Goal: Use online tool/utility: Utilize a website feature to perform a specific function

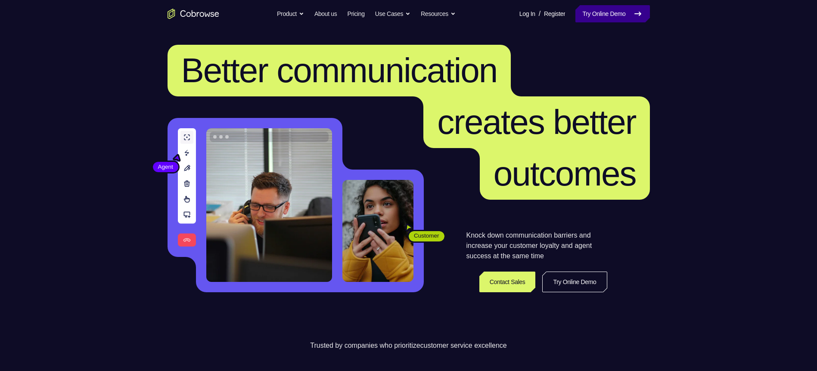
click at [600, 13] on link "Try Online Demo" at bounding box center [612, 13] width 74 height 17
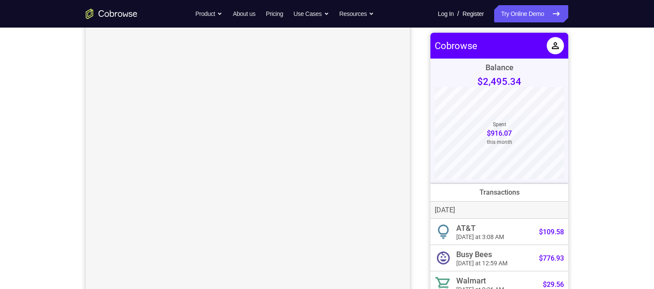
scroll to position [69, 0]
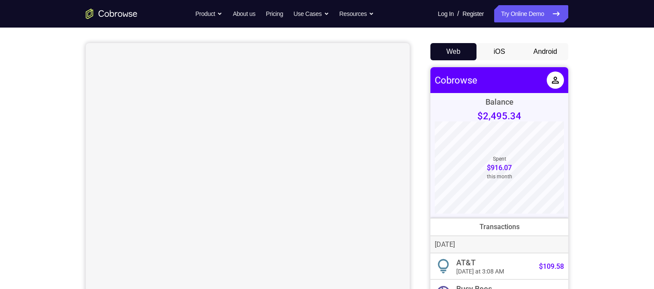
click at [545, 54] on button "Android" at bounding box center [545, 51] width 46 height 17
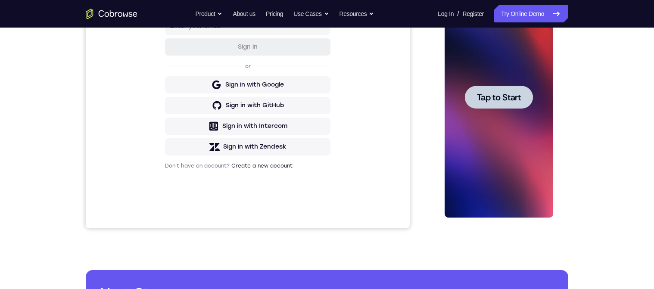
scroll to position [138, 0]
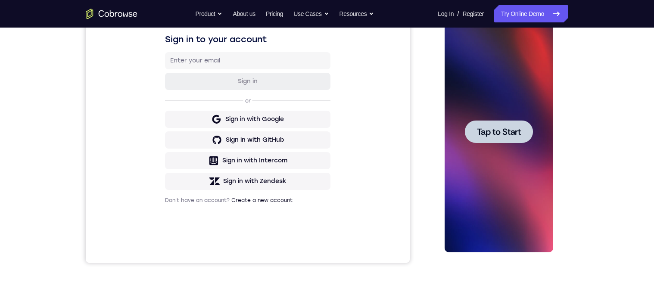
drag, startPoint x: 494, startPoint y: 135, endPoint x: 1001, endPoint y: 107, distance: 508.6
click at [494, 135] on span "Tap to Start" at bounding box center [498, 131] width 44 height 9
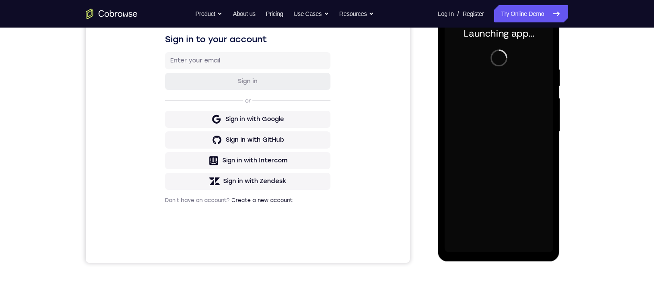
scroll to position [241, 0]
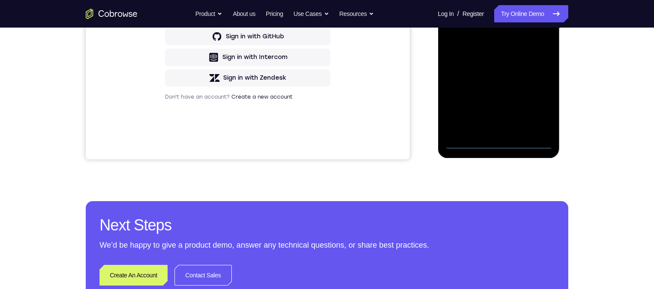
click at [497, 146] on div at bounding box center [498, 28] width 109 height 241
click at [540, 109] on div at bounding box center [498, 28] width 109 height 241
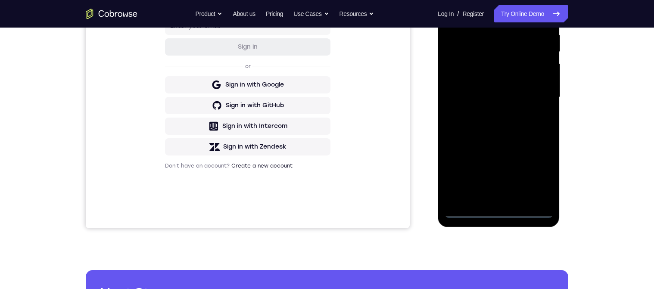
scroll to position [69, 0]
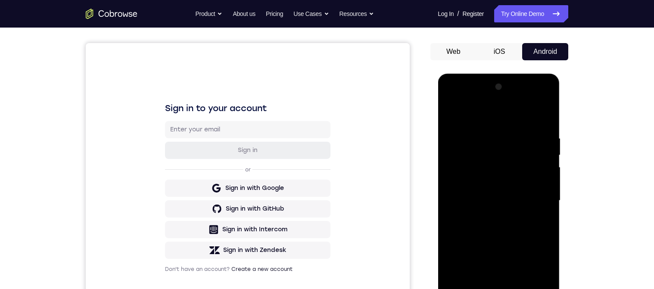
click at [482, 110] on div at bounding box center [498, 200] width 109 height 241
click at [536, 193] on div at bounding box center [498, 200] width 109 height 241
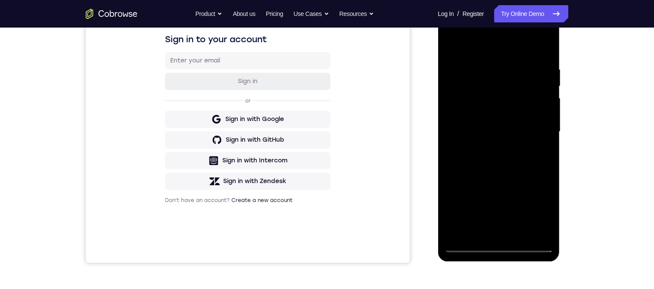
click at [487, 147] on div at bounding box center [498, 131] width 109 height 241
click at [490, 122] on div at bounding box center [498, 131] width 109 height 241
click at [483, 115] on div at bounding box center [498, 131] width 109 height 241
click at [493, 132] on div at bounding box center [498, 131] width 109 height 241
click at [493, 158] on div at bounding box center [498, 131] width 109 height 241
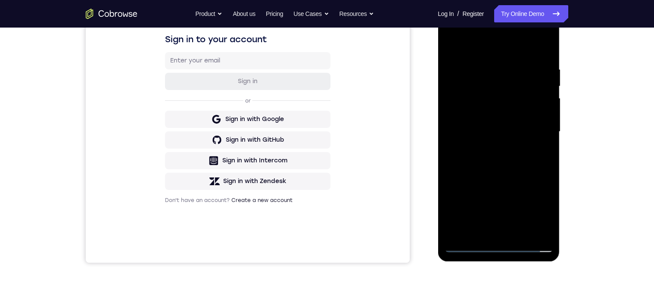
click at [492, 155] on div at bounding box center [498, 131] width 109 height 241
click at [494, 159] on div at bounding box center [498, 131] width 109 height 241
click at [495, 160] on div at bounding box center [498, 131] width 109 height 241
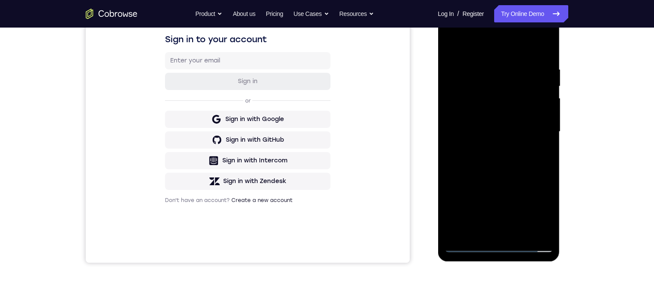
click at [495, 160] on div at bounding box center [498, 131] width 109 height 241
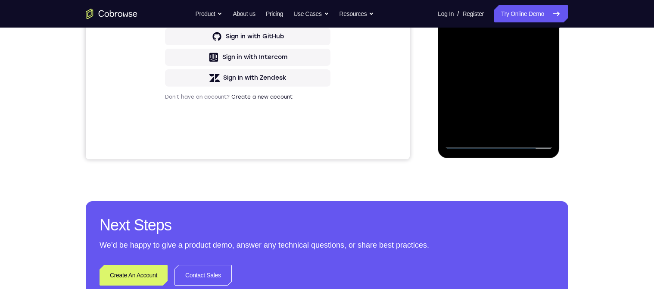
scroll to position [172, 0]
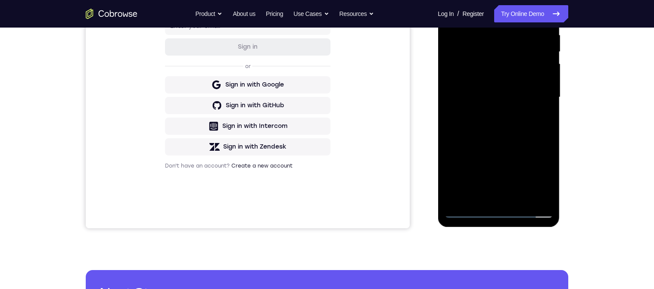
click at [503, 136] on div at bounding box center [498, 97] width 109 height 241
click at [544, 133] on div at bounding box center [498, 97] width 109 height 241
click at [548, 138] on div at bounding box center [498, 97] width 109 height 241
click at [521, 199] on div at bounding box center [498, 97] width 109 height 241
click at [497, 144] on div at bounding box center [498, 97] width 109 height 241
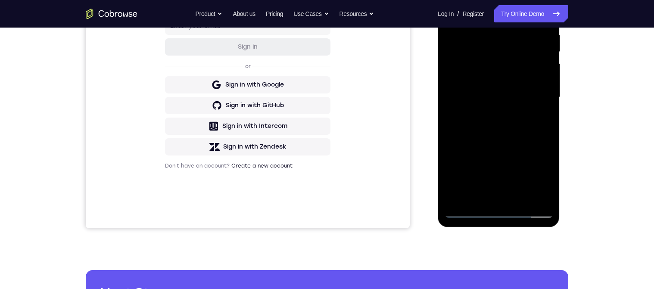
click at [491, 93] on div at bounding box center [498, 97] width 109 height 241
click at [451, 11] on div at bounding box center [498, 97] width 109 height 241
click at [486, 105] on div at bounding box center [498, 97] width 109 height 241
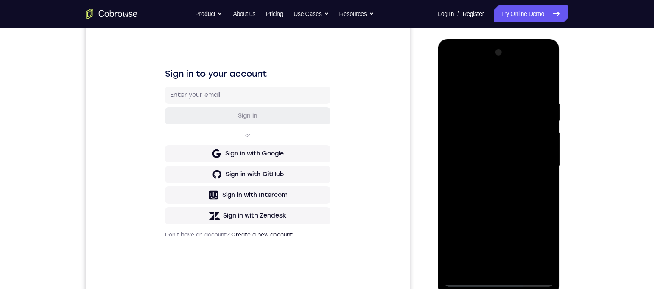
drag, startPoint x: 451, startPoint y: 79, endPoint x: 874, endPoint y: 137, distance: 426.9
click at [451, 79] on div at bounding box center [498, 166] width 109 height 241
click at [502, 159] on div at bounding box center [498, 166] width 109 height 241
click at [476, 267] on div at bounding box center [498, 166] width 109 height 241
click at [475, 263] on div at bounding box center [498, 166] width 109 height 241
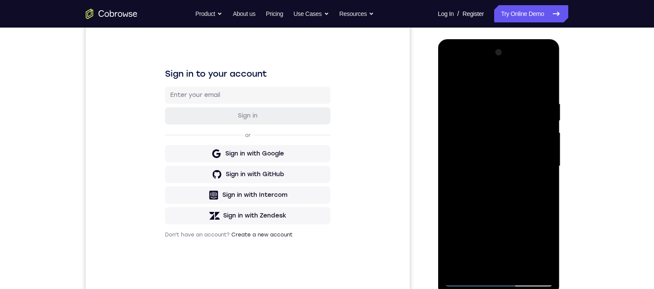
click at [494, 222] on div at bounding box center [498, 166] width 109 height 241
click at [476, 254] on div at bounding box center [498, 166] width 109 height 241
click at [539, 181] on div at bounding box center [498, 166] width 109 height 241
click at [451, 83] on div at bounding box center [498, 166] width 109 height 241
click at [485, 161] on div at bounding box center [498, 166] width 109 height 241
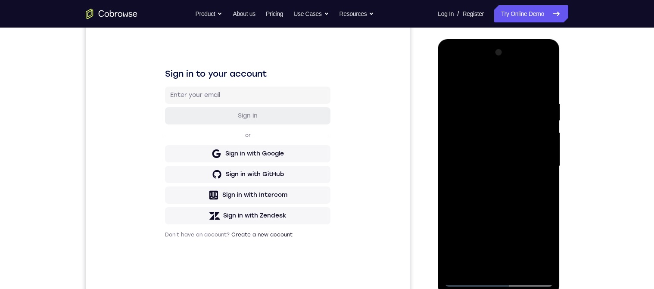
scroll to position [138, 0]
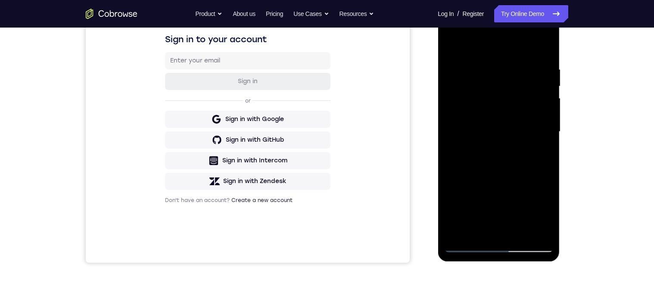
click at [449, 44] on div at bounding box center [498, 131] width 109 height 241
click at [485, 147] on div at bounding box center [498, 131] width 109 height 241
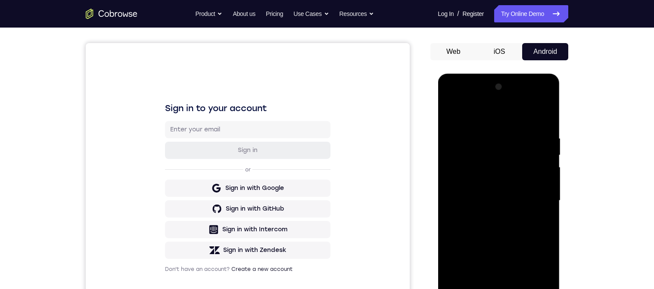
click at [452, 115] on div at bounding box center [498, 200] width 109 height 241
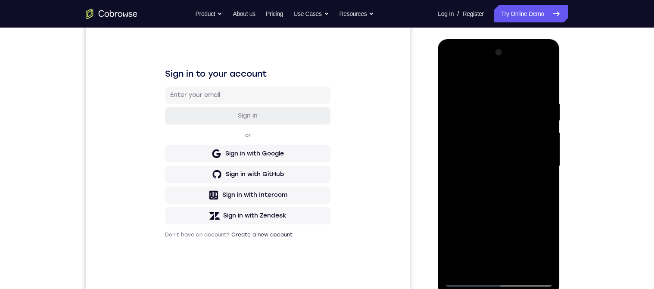
click at [491, 174] on div at bounding box center [498, 166] width 109 height 241
click at [454, 79] on div at bounding box center [498, 166] width 109 height 241
drag, startPoint x: 493, startPoint y: 164, endPoint x: 874, endPoint y: 124, distance: 383.7
click at [493, 164] on div at bounding box center [498, 166] width 109 height 241
click at [450, 80] on div at bounding box center [498, 166] width 109 height 241
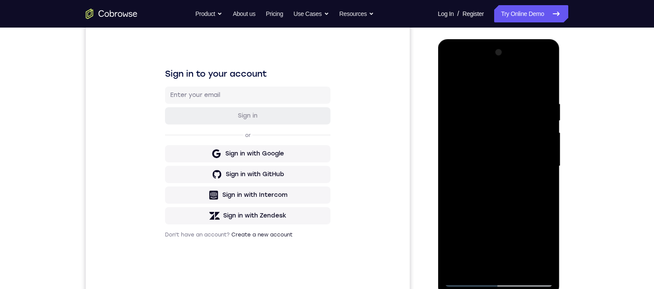
click at [452, 80] on div at bounding box center [498, 166] width 109 height 241
click at [480, 102] on div at bounding box center [498, 166] width 109 height 241
click at [534, 263] on div at bounding box center [498, 166] width 109 height 241
click at [544, 84] on div at bounding box center [498, 166] width 109 height 241
drag, startPoint x: 503, startPoint y: 245, endPoint x: 479, endPoint y: 165, distance: 83.3
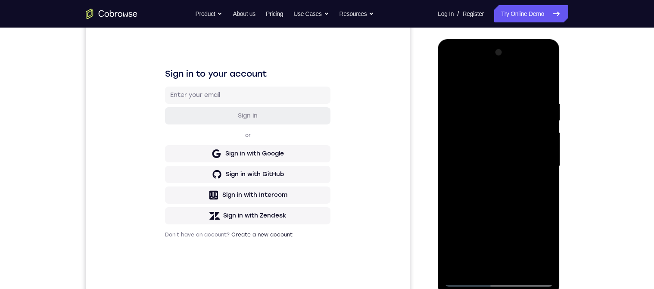
click at [477, 168] on div at bounding box center [498, 166] width 109 height 241
drag, startPoint x: 487, startPoint y: 201, endPoint x: 480, endPoint y: 161, distance: 40.7
click at [481, 165] on div at bounding box center [498, 166] width 109 height 241
drag, startPoint x: 488, startPoint y: 161, endPoint x: 497, endPoint y: 233, distance: 72.2
click at [497, 232] on div at bounding box center [498, 166] width 109 height 241
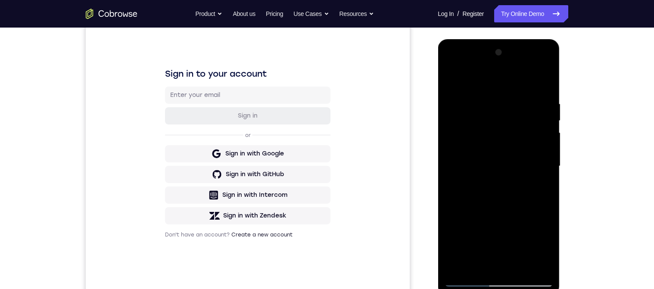
drag, startPoint x: 493, startPoint y: 164, endPoint x: 499, endPoint y: 221, distance: 57.6
click at [499, 221] on div at bounding box center [498, 166] width 109 height 241
drag, startPoint x: 494, startPoint y: 138, endPoint x: 494, endPoint y: 211, distance: 72.8
click at [491, 207] on div at bounding box center [498, 166] width 109 height 241
click at [512, 101] on div at bounding box center [498, 166] width 109 height 241
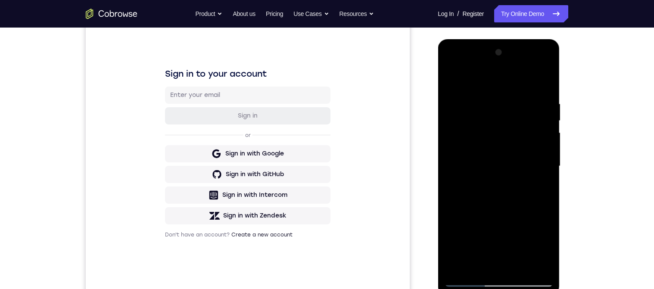
click at [533, 267] on div at bounding box center [498, 166] width 109 height 241
click at [542, 85] on div at bounding box center [498, 166] width 109 height 241
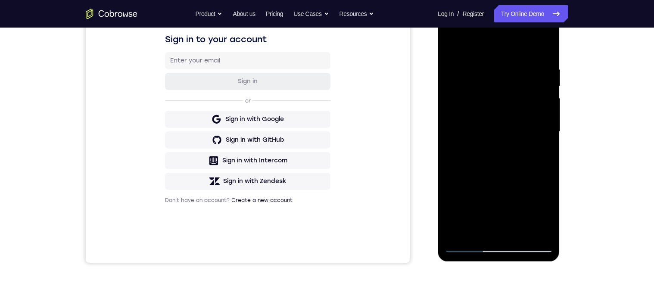
click at [521, 233] on div at bounding box center [498, 131] width 109 height 241
click at [493, 147] on div at bounding box center [498, 131] width 109 height 241
click at [449, 45] on div at bounding box center [498, 131] width 109 height 241
click at [488, 109] on div at bounding box center [498, 131] width 109 height 241
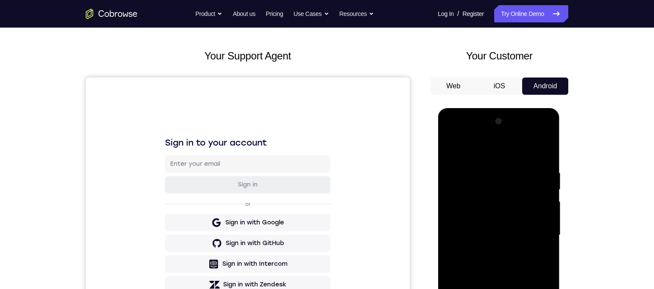
click at [451, 149] on div at bounding box center [498, 235] width 109 height 241
click at [457, 211] on div at bounding box center [498, 235] width 109 height 241
click at [478, 149] on div at bounding box center [498, 235] width 109 height 241
click at [518, 336] on div at bounding box center [498, 235] width 109 height 241
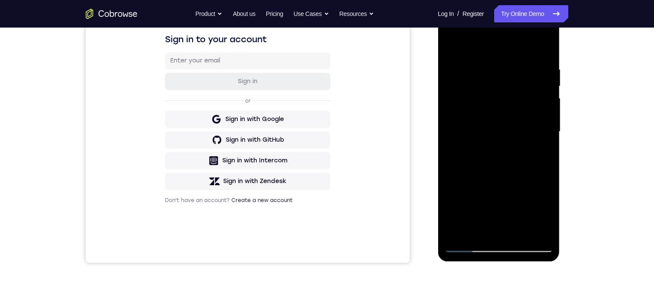
click at [483, 107] on div at bounding box center [498, 131] width 109 height 241
click at [448, 47] on div at bounding box center [498, 131] width 109 height 241
click at [453, 47] on div at bounding box center [498, 131] width 109 height 241
drag, startPoint x: 476, startPoint y: 151, endPoint x: 450, endPoint y: 68, distance: 87.3
click at [450, 67] on div at bounding box center [498, 131] width 109 height 241
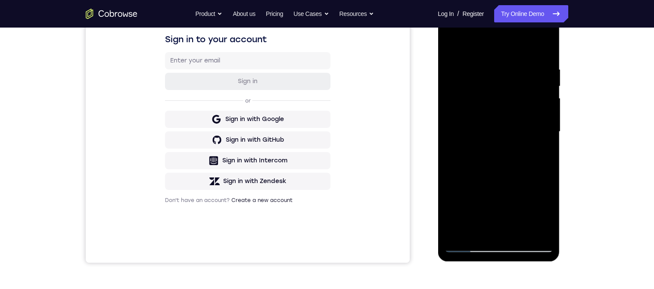
drag, startPoint x: 496, startPoint y: 173, endPoint x: 469, endPoint y: 93, distance: 84.2
click at [455, 41] on div at bounding box center [498, 131] width 109 height 241
drag, startPoint x: 491, startPoint y: 181, endPoint x: 478, endPoint y: 100, distance: 82.5
click at [473, 88] on div at bounding box center [498, 131] width 109 height 241
drag, startPoint x: 490, startPoint y: 180, endPoint x: 472, endPoint y: 123, distance: 59.7
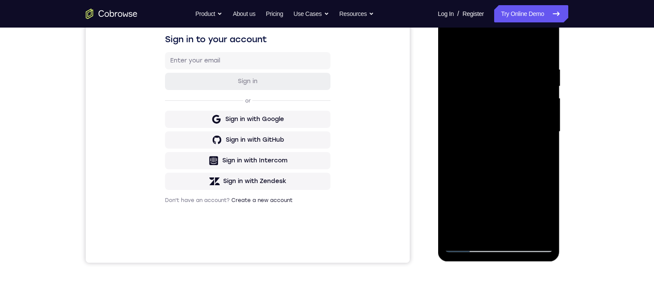
click at [472, 123] on div at bounding box center [498, 131] width 109 height 241
click at [484, 118] on div at bounding box center [498, 131] width 109 height 241
drag, startPoint x: 490, startPoint y: 113, endPoint x: 500, endPoint y: 122, distance: 13.7
click at [490, 112] on div at bounding box center [498, 131] width 109 height 241
drag, startPoint x: 509, startPoint y: 195, endPoint x: 510, endPoint y: 118, distance: 76.7
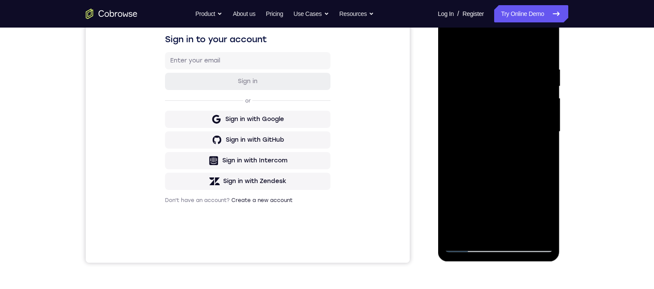
click at [507, 117] on div at bounding box center [498, 131] width 109 height 241
click at [546, 118] on div at bounding box center [498, 131] width 109 height 241
click at [545, 119] on div at bounding box center [498, 131] width 109 height 241
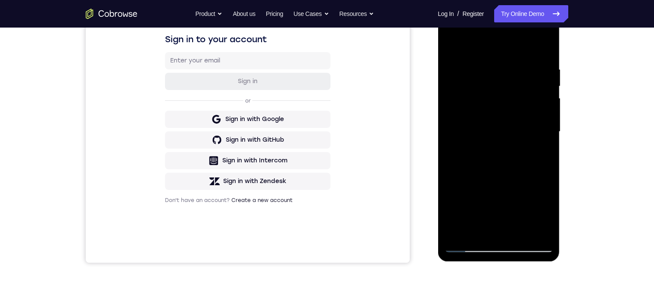
click at [545, 119] on div at bounding box center [498, 131] width 109 height 241
drag, startPoint x: 489, startPoint y: 194, endPoint x: 504, endPoint y: 138, distance: 57.8
click at [480, 116] on div at bounding box center [498, 131] width 109 height 241
drag, startPoint x: 491, startPoint y: 185, endPoint x: 485, endPoint y: 98, distance: 86.8
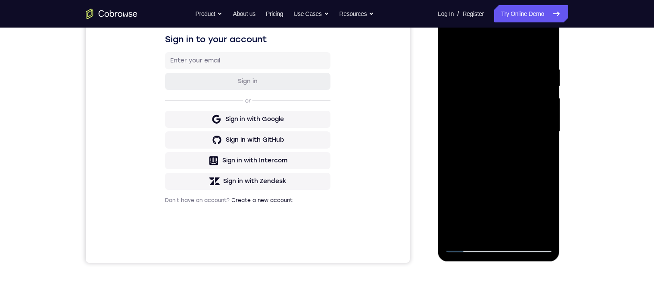
click at [484, 98] on div at bounding box center [498, 131] width 109 height 241
click at [491, 101] on div at bounding box center [498, 131] width 109 height 241
drag, startPoint x: 494, startPoint y: 192, endPoint x: 497, endPoint y: 103, distance: 88.3
click at [497, 103] on div at bounding box center [498, 131] width 109 height 241
drag, startPoint x: 494, startPoint y: 163, endPoint x: 490, endPoint y: 92, distance: 71.6
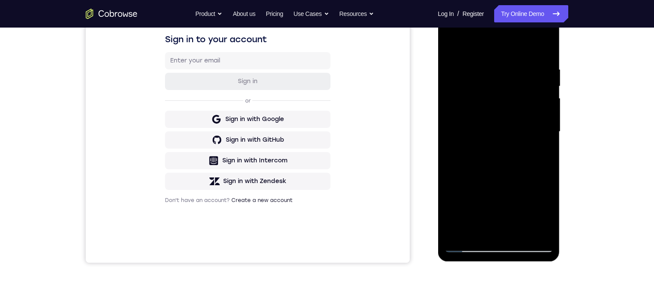
click at [490, 92] on div at bounding box center [498, 131] width 109 height 241
drag, startPoint x: 490, startPoint y: 100, endPoint x: 501, endPoint y: 162, distance: 63.0
click at [499, 165] on div at bounding box center [498, 131] width 109 height 241
click at [471, 56] on div at bounding box center [498, 131] width 109 height 241
